Goal: Obtain resource: Obtain resource

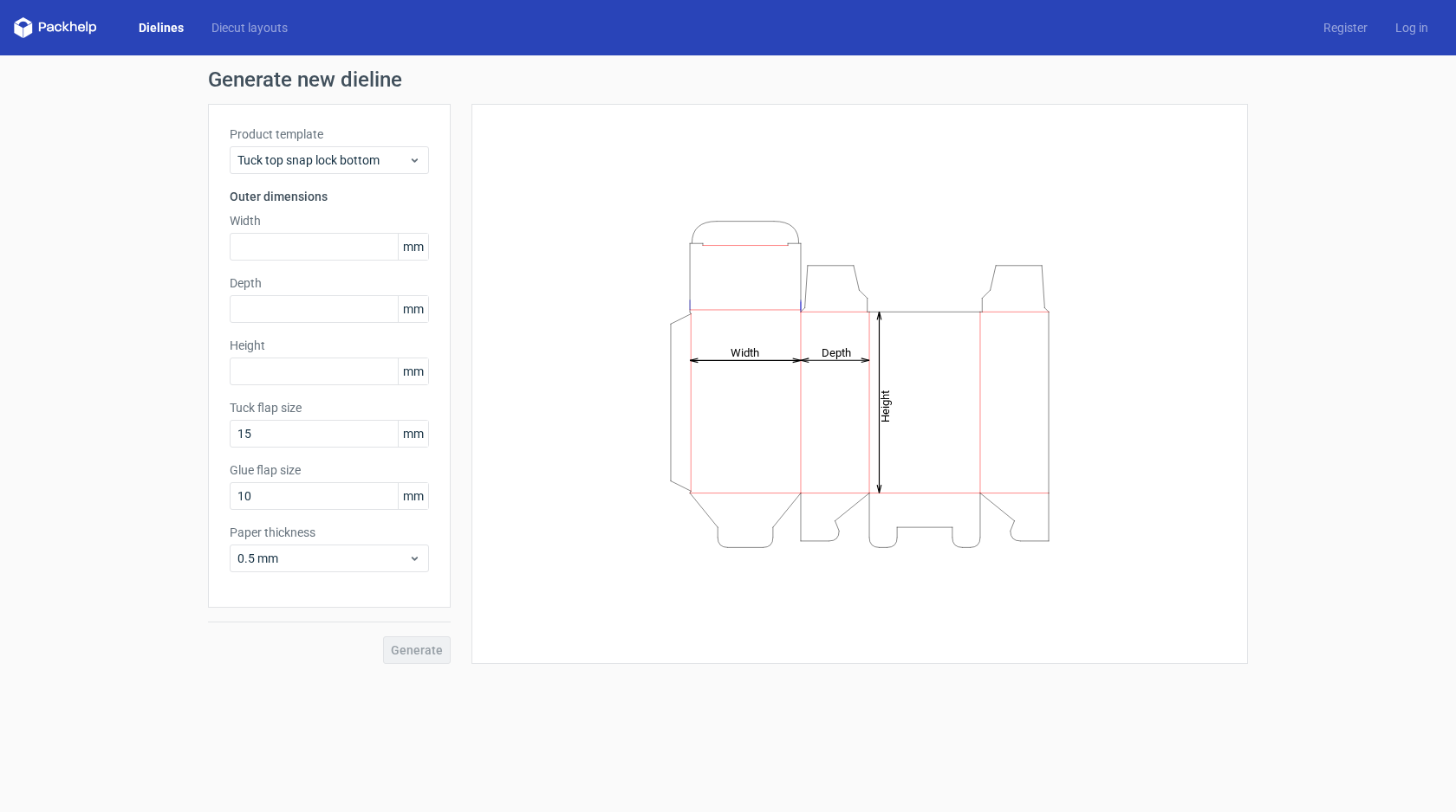
click at [161, 32] on link "Dielines" at bounding box center [160, 28] width 73 height 17
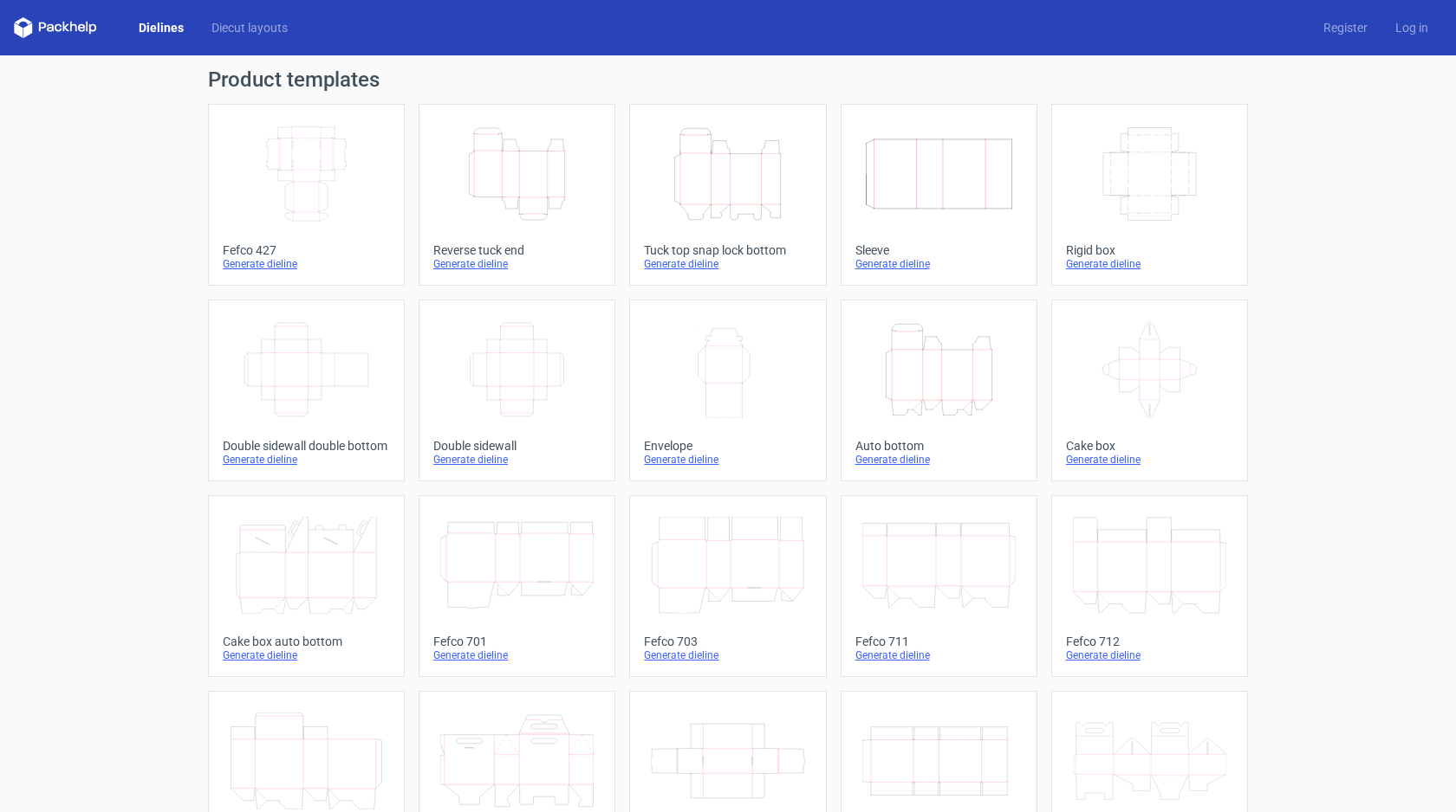
click at [944, 381] on icon "Height Depth Width" at bounding box center [939, 370] width 154 height 97
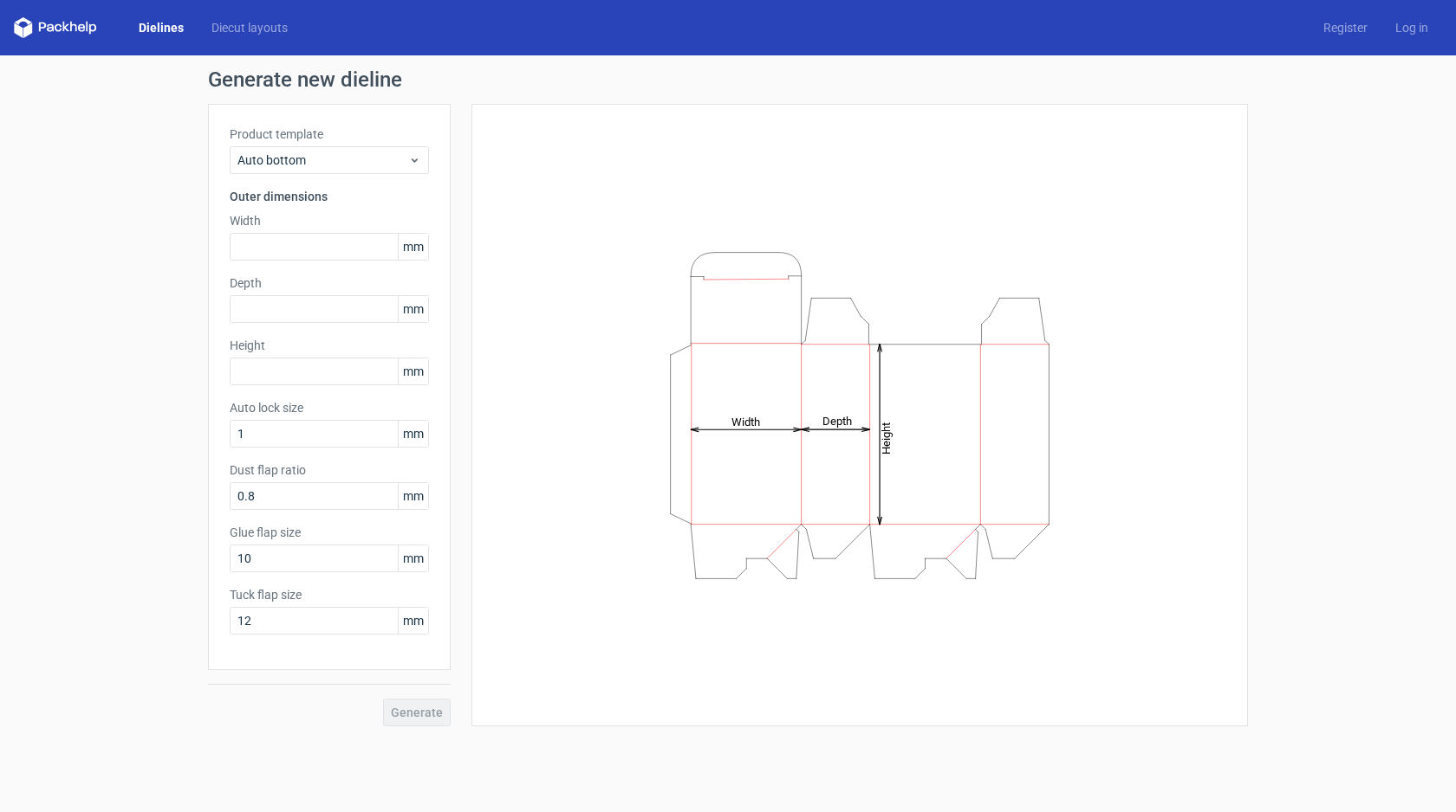
click at [162, 20] on link "Dielines" at bounding box center [160, 28] width 73 height 17
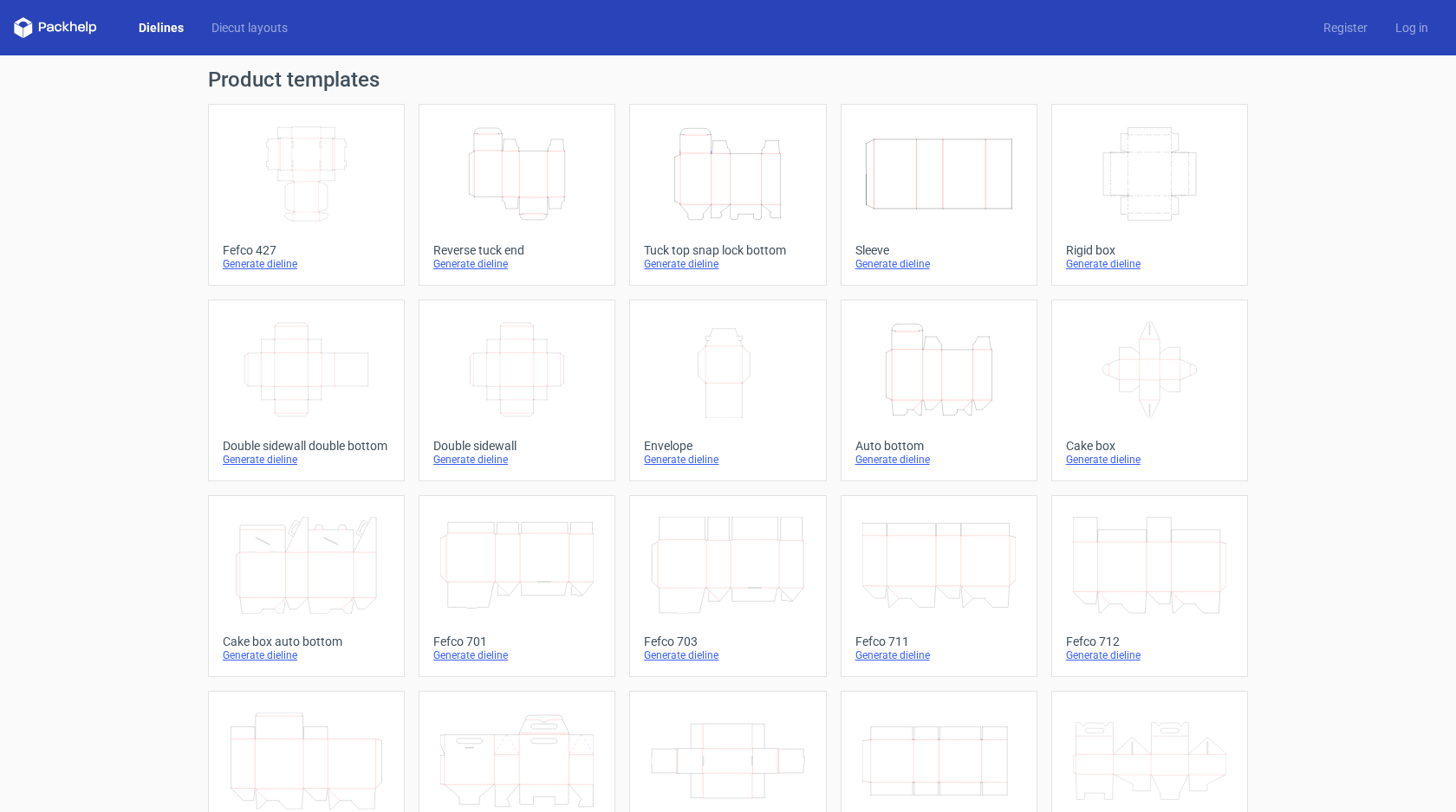
click at [922, 364] on icon "Height Depth Width" at bounding box center [939, 370] width 154 height 97
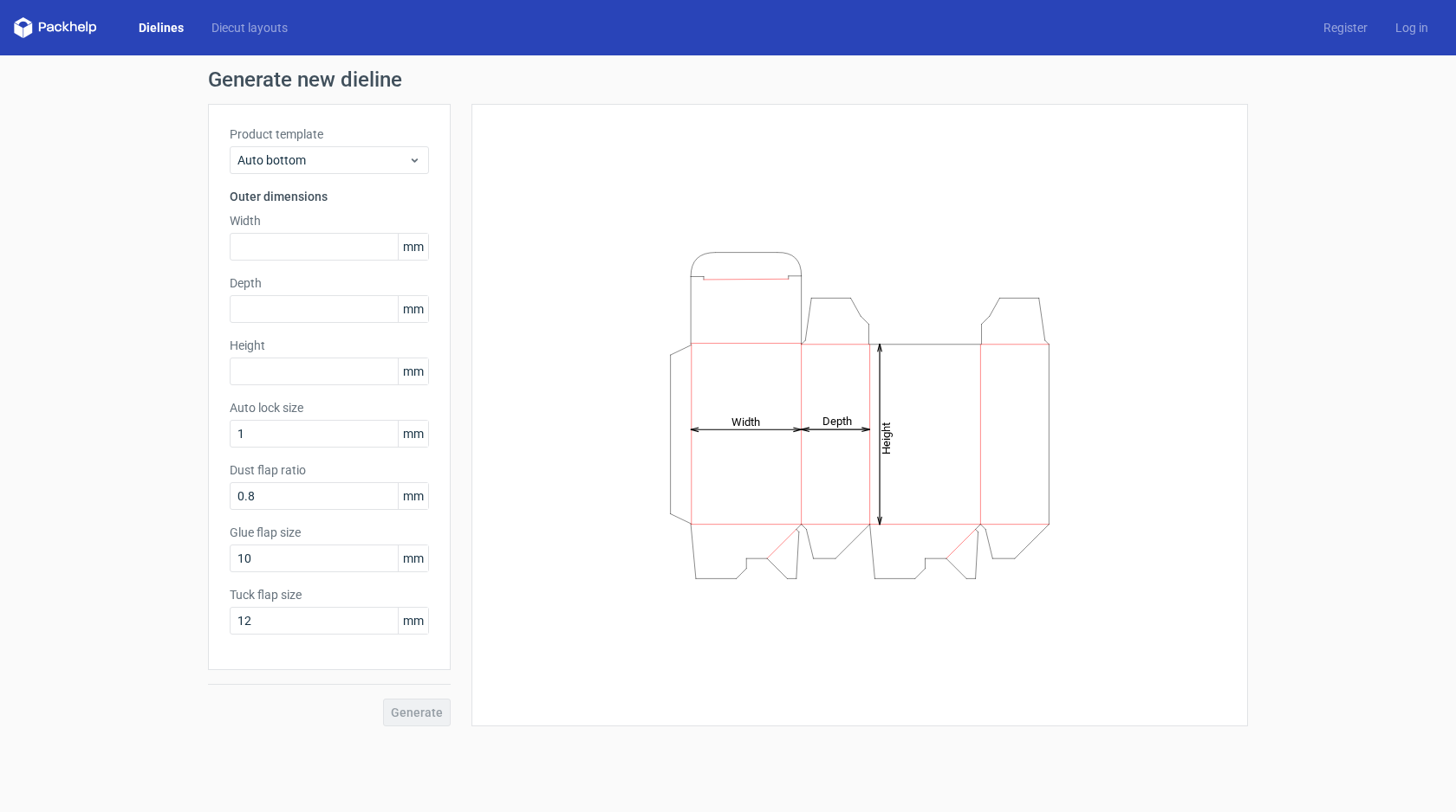
click at [163, 26] on link "Dielines" at bounding box center [160, 28] width 73 height 17
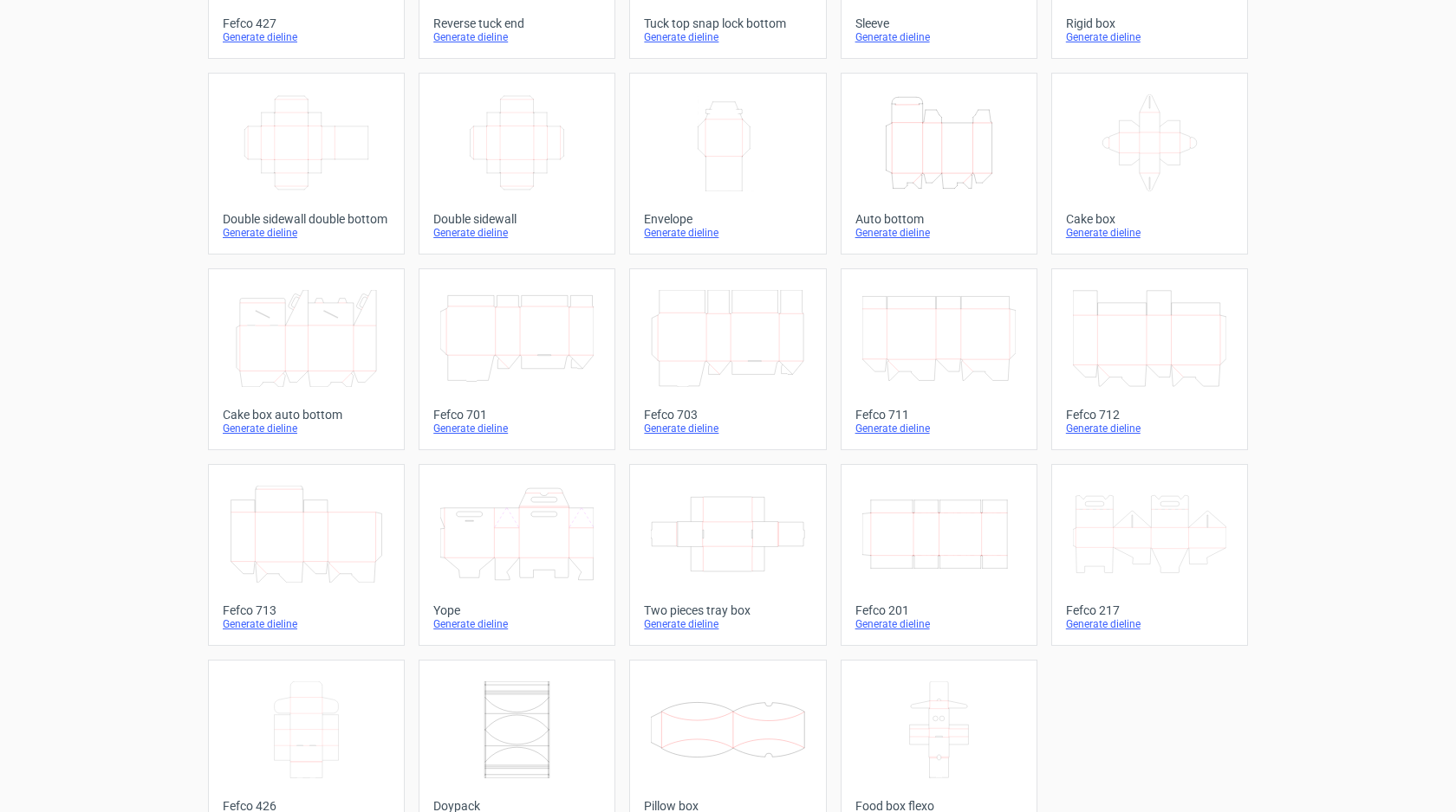
scroll to position [238, 0]
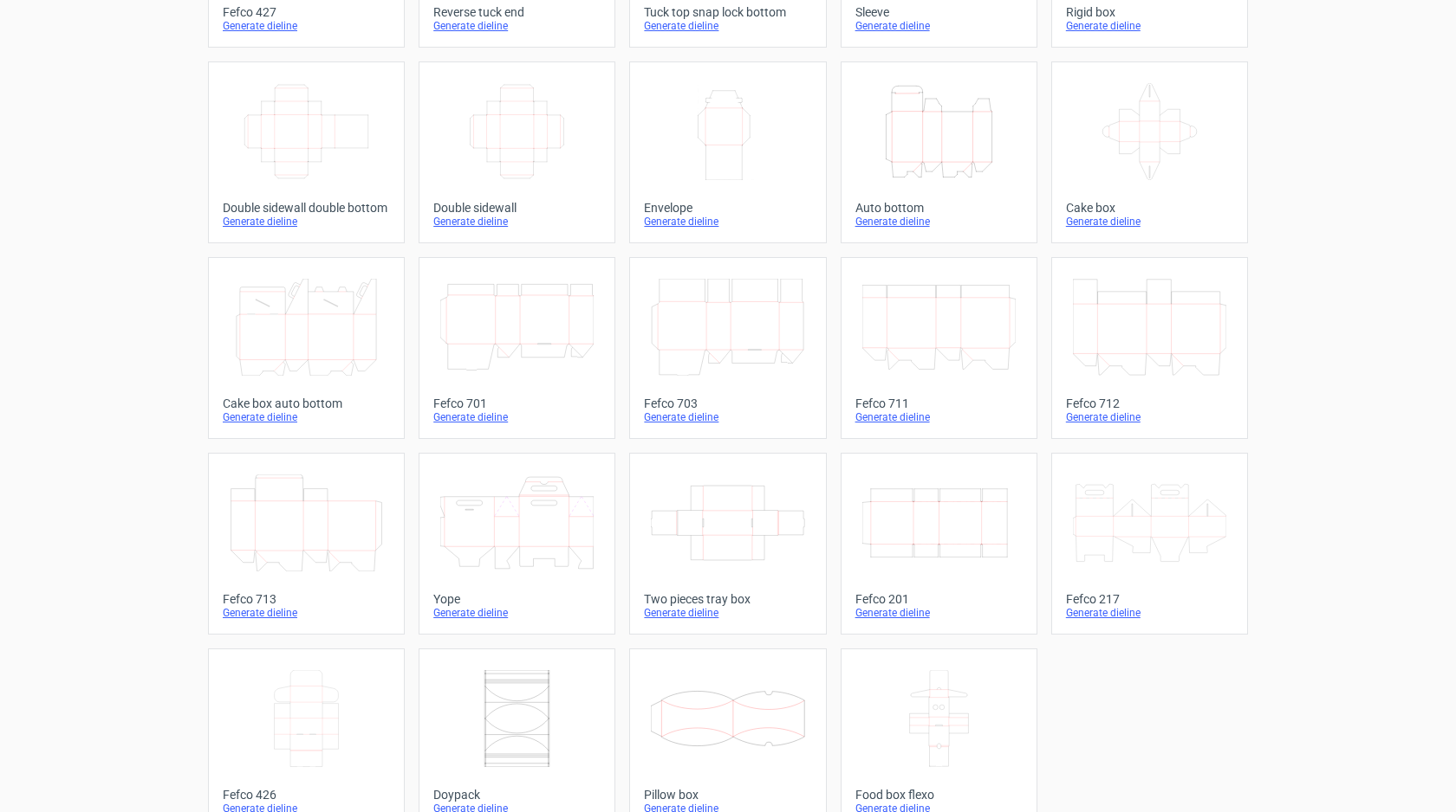
click at [957, 529] on icon "Width Depth Height" at bounding box center [939, 523] width 154 height 97
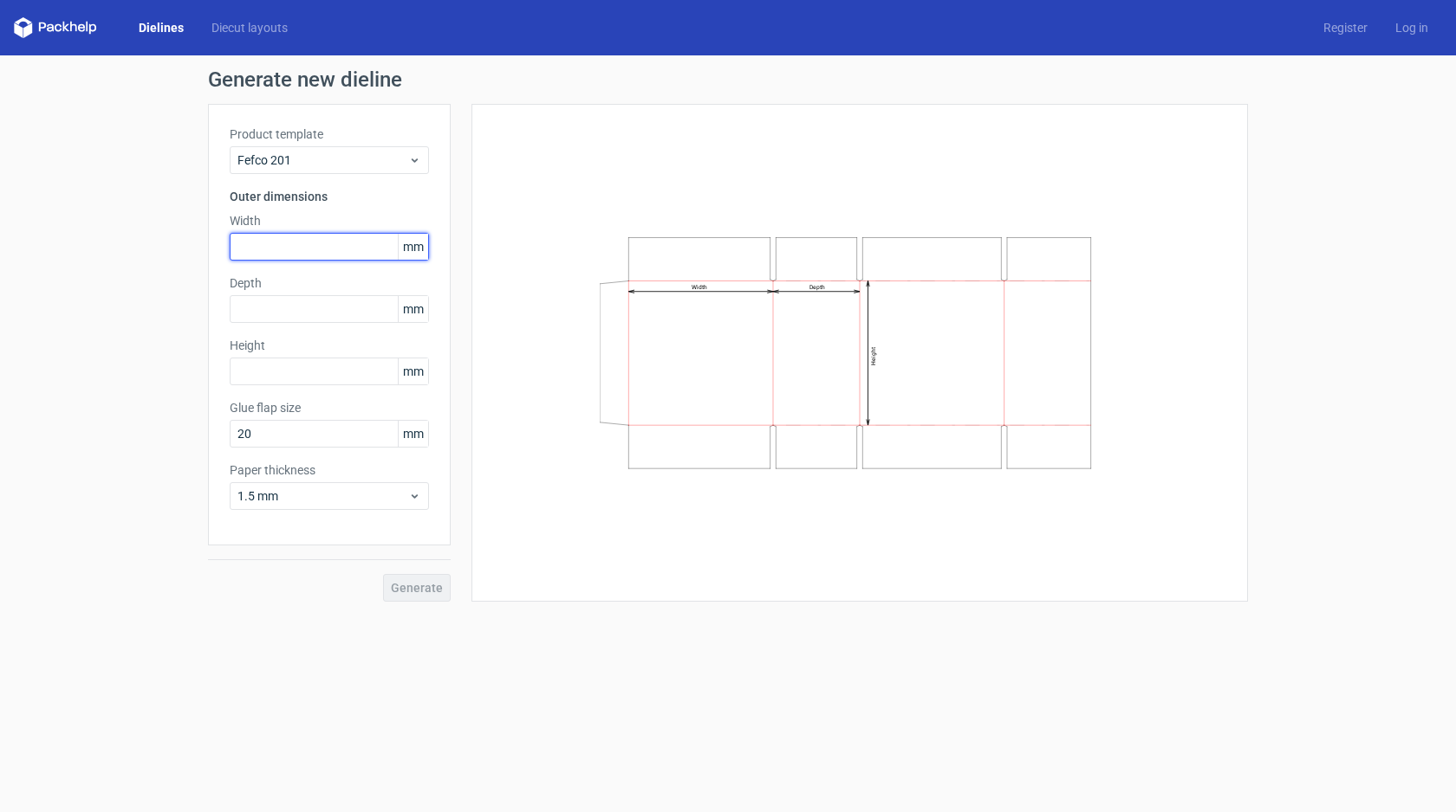
click at [329, 244] on input "text" at bounding box center [329, 247] width 199 height 28
click at [323, 248] on input "158" at bounding box center [329, 247] width 199 height 28
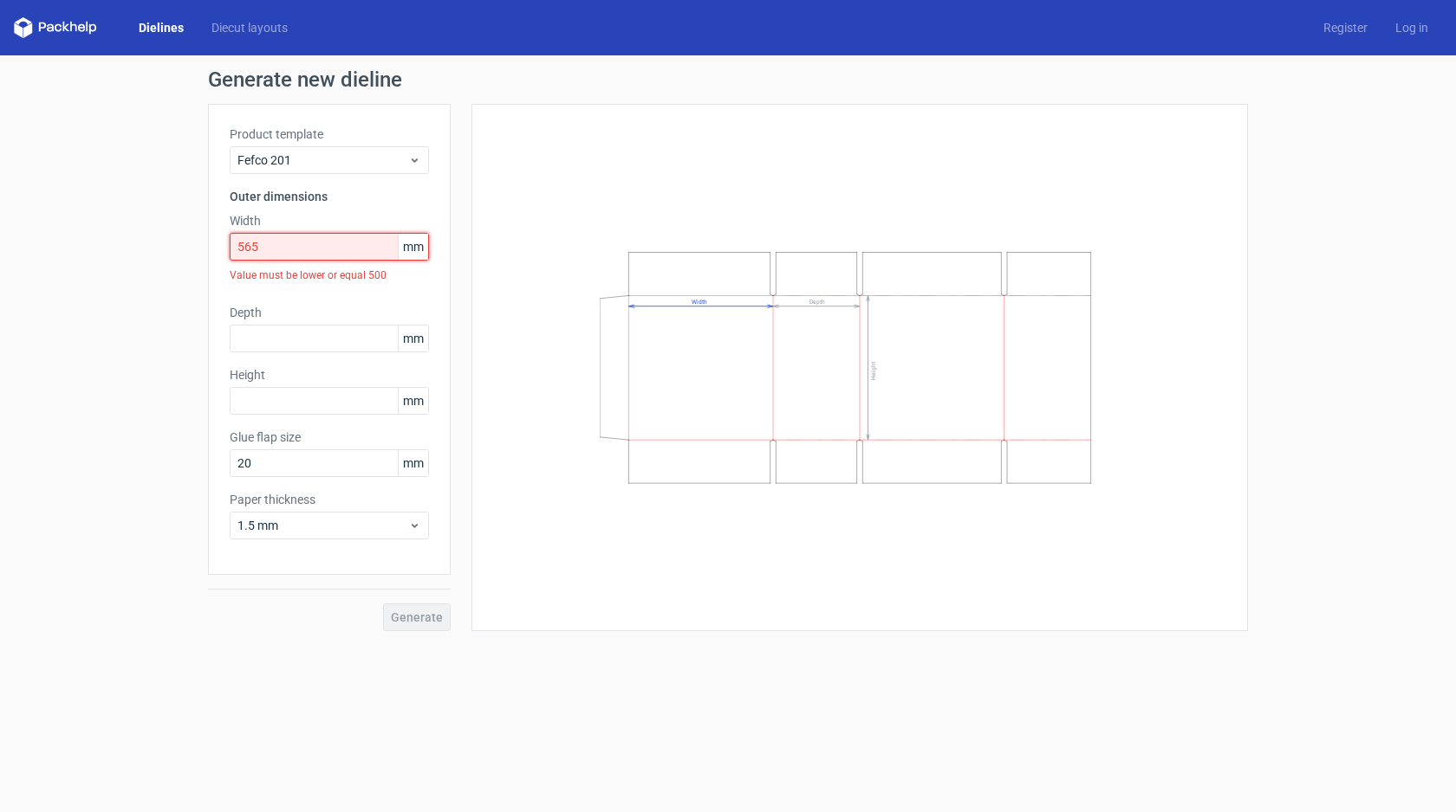
click at [324, 254] on input "565" at bounding box center [329, 247] width 199 height 28
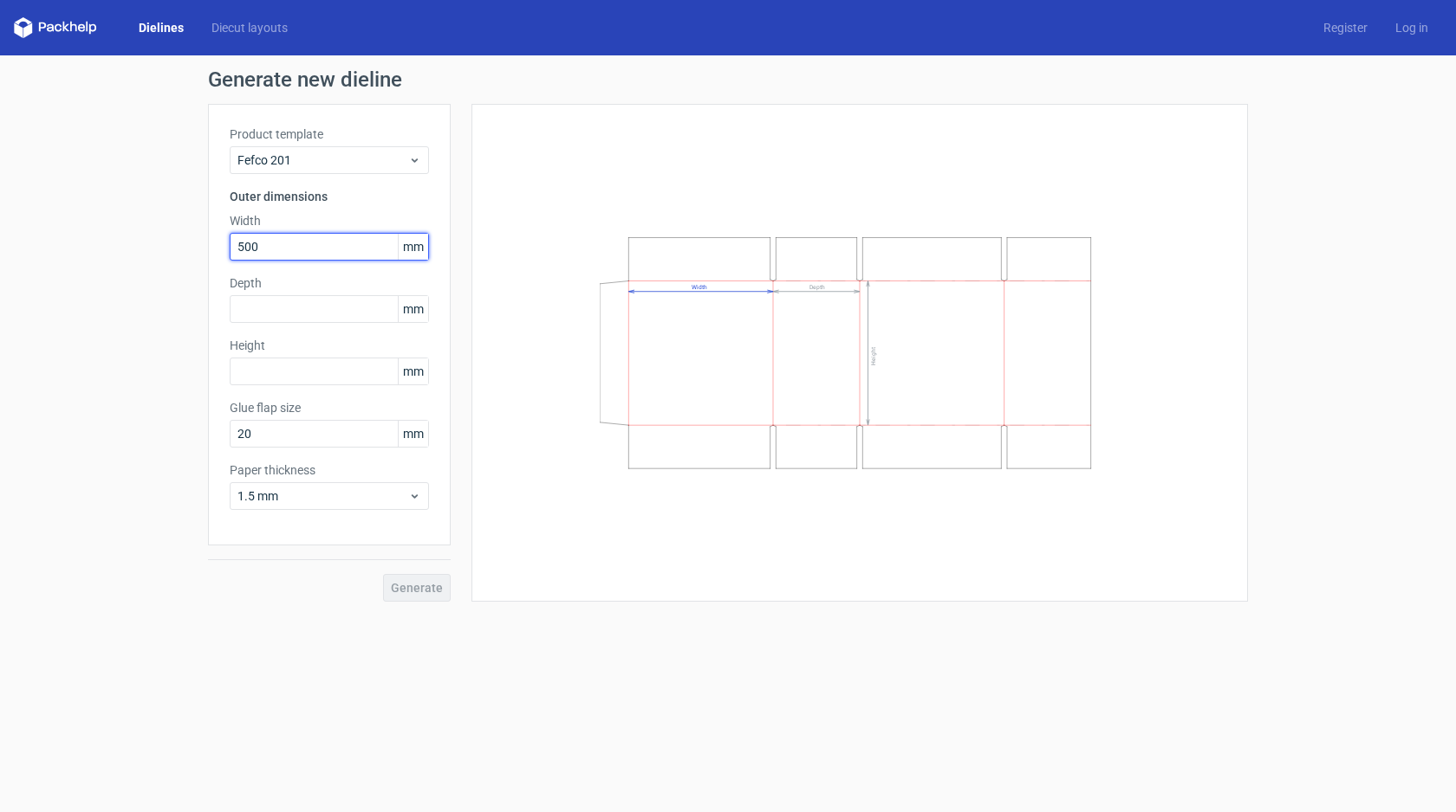
type input "500"
type input "158"
click at [337, 493] on span "1.5 mm" at bounding box center [323, 496] width 171 height 17
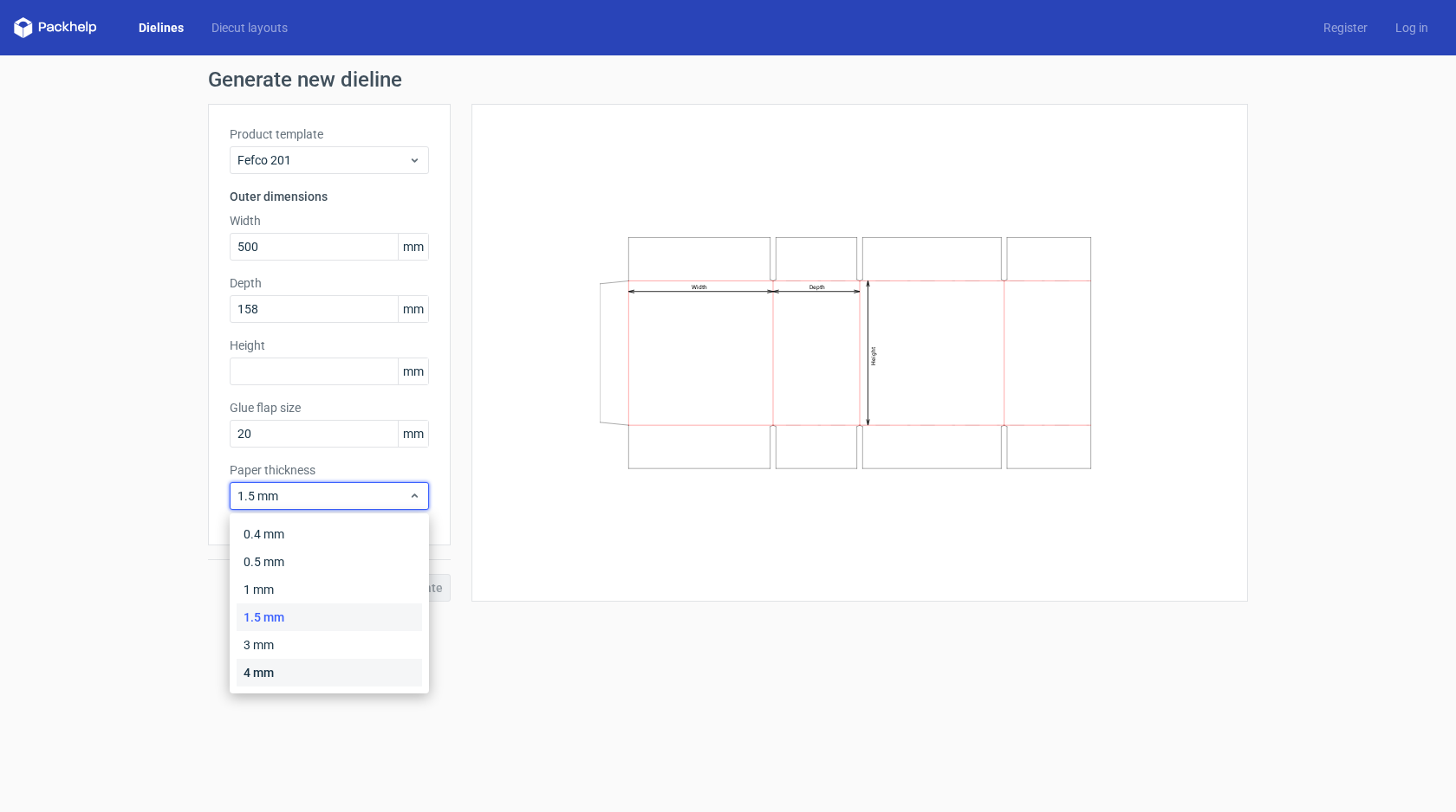
click at [333, 674] on div "4 mm" at bounding box center [328, 673] width 185 height 28
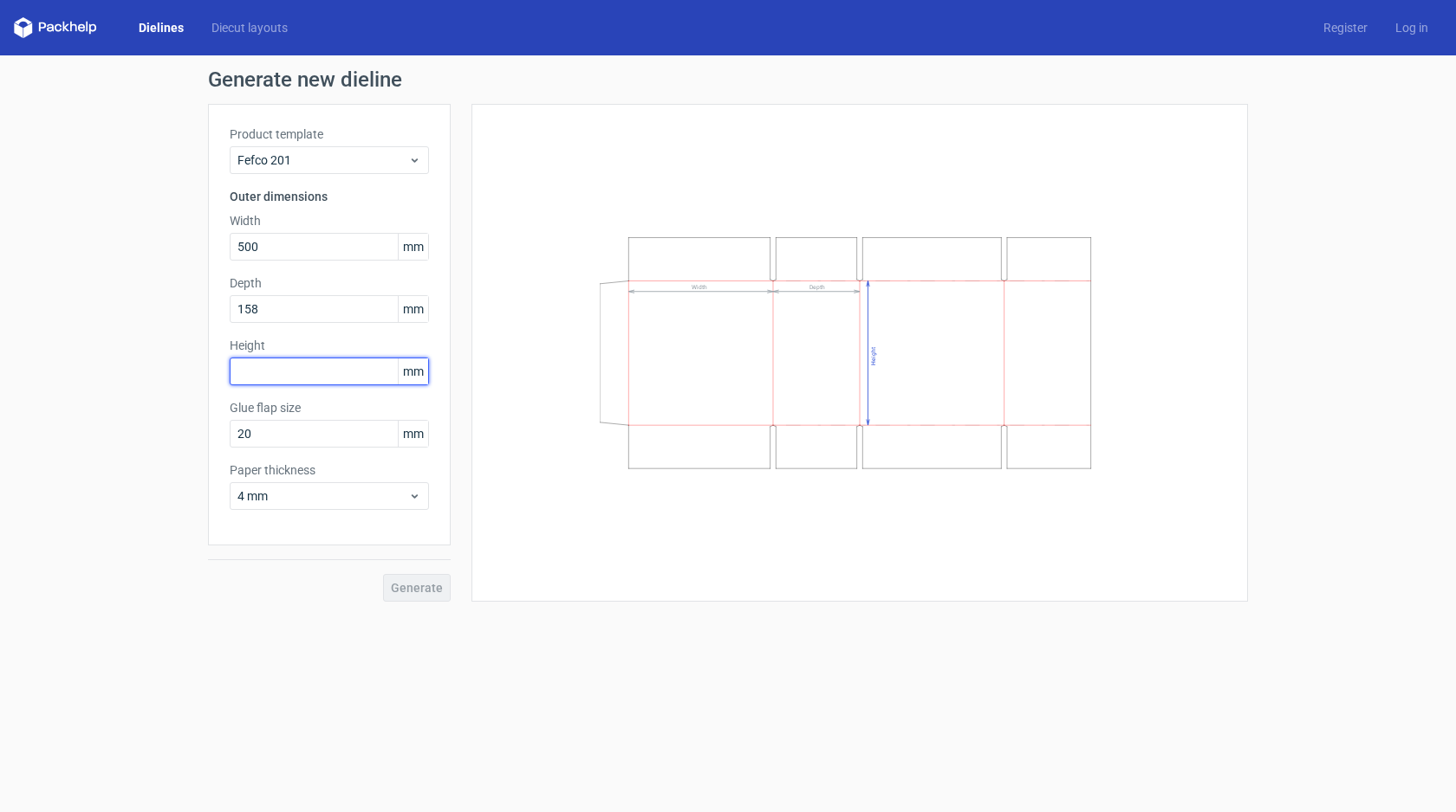
click at [329, 378] on input "text" at bounding box center [329, 371] width 199 height 28
type input "390"
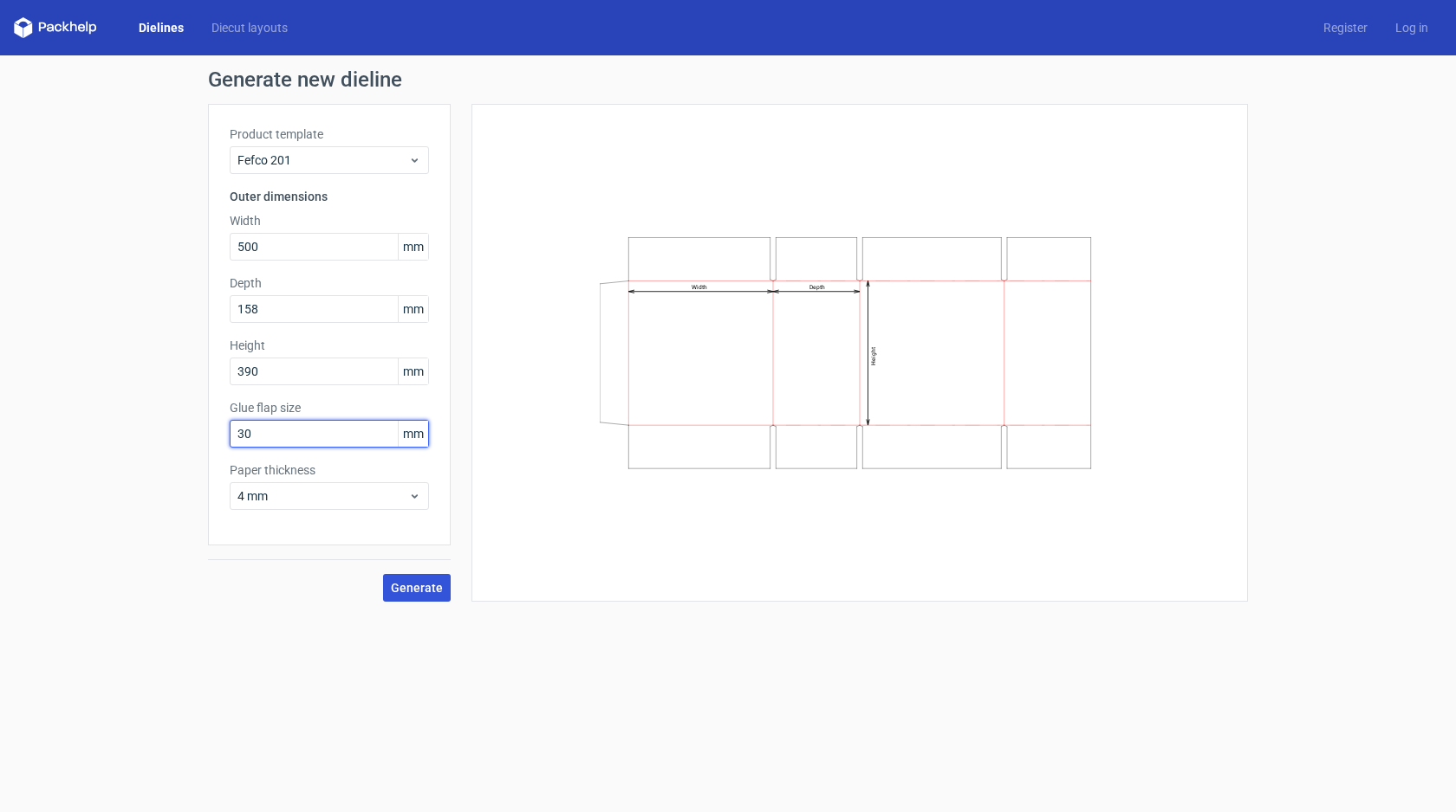
type input "30"
click at [429, 601] on button "Generate" at bounding box center [417, 587] width 67 height 28
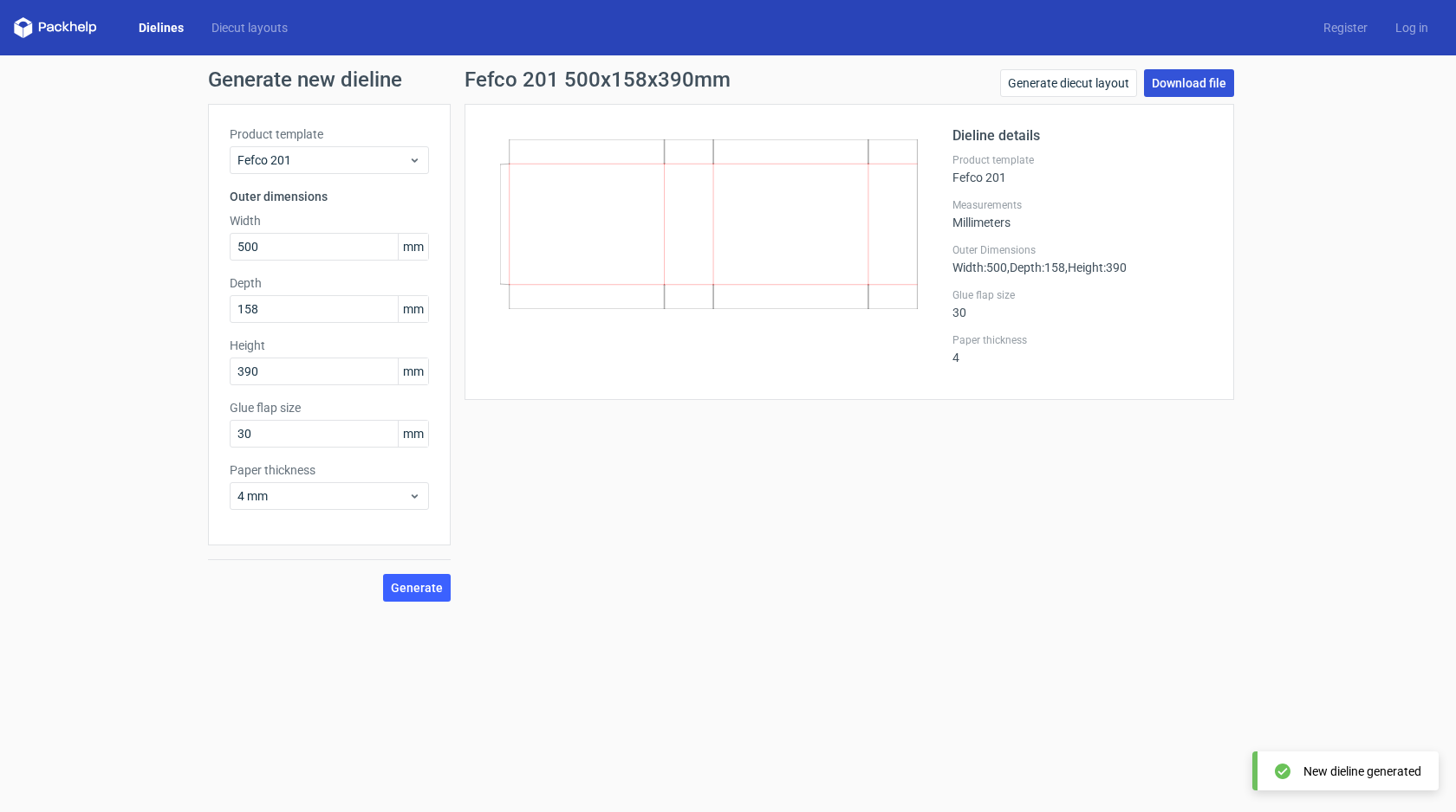
click at [1182, 87] on link "Download file" at bounding box center [1188, 83] width 90 height 28
